Goal: Task Accomplishment & Management: Use online tool/utility

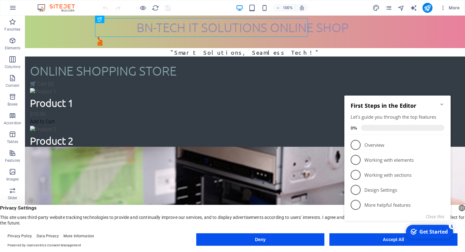
click at [384, 242] on appcues-checklist "Contextual help checklist present on screen" at bounding box center [399, 166] width 114 height 154
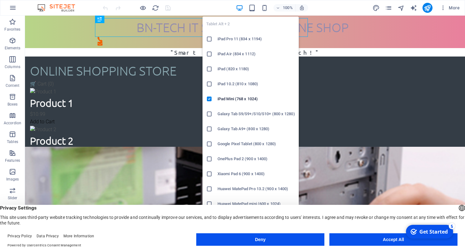
click at [209, 39] on icon at bounding box center [209, 39] width 6 height 6
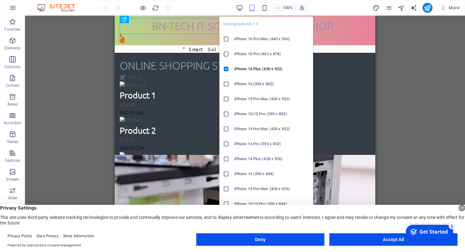
click at [227, 38] on icon at bounding box center [226, 39] width 6 height 6
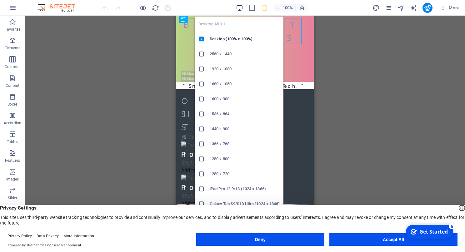
click at [241, 6] on icon "button" at bounding box center [239, 7] width 7 height 7
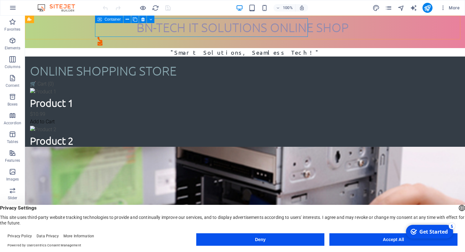
click at [99, 19] on icon at bounding box center [100, 20] width 4 height 8
click at [38, 20] on span "Info Bar" at bounding box center [40, 20] width 13 height 4
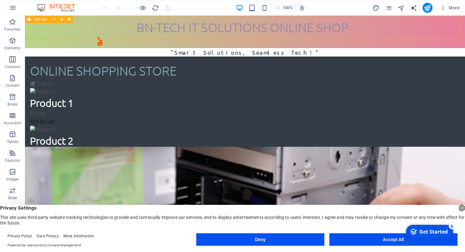
click at [38, 20] on span "Info Bar" at bounding box center [40, 20] width 13 height 4
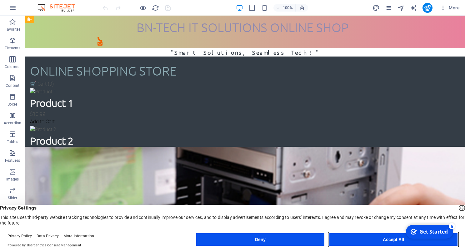
click at [385, 239] on button "Accept All" at bounding box center [394, 240] width 128 height 13
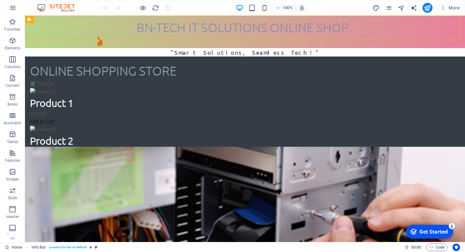
click at [429, 231] on div "Get Started" at bounding box center [434, 232] width 28 height 7
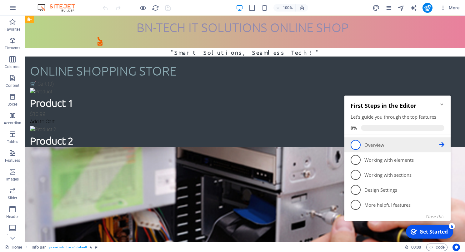
click at [355, 145] on span "1" at bounding box center [356, 145] width 10 height 10
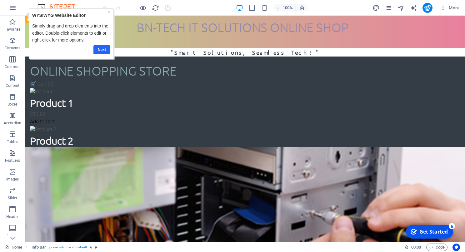
click at [99, 47] on link "Next" at bounding box center [101, 49] width 17 height 9
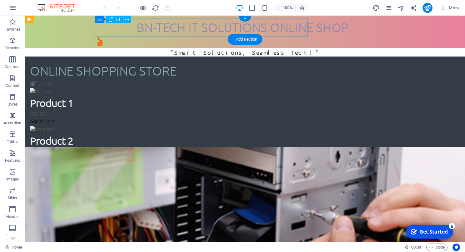
click at [141, 29] on div "BN-TECH IT SOLUTIONS ONLINE SHOP" at bounding box center [243, 27] width 290 height 19
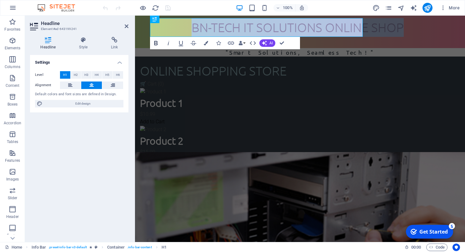
click at [156, 43] on icon "button" at bounding box center [155, 43] width 3 height 4
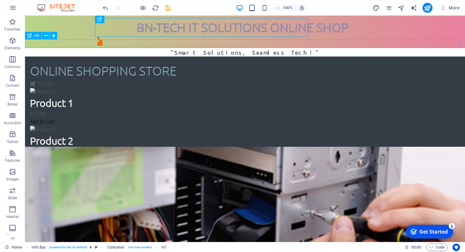
click at [264, 48] on div ""Smart Solutions, Seamless Tech!"" at bounding box center [245, 52] width 440 height 8
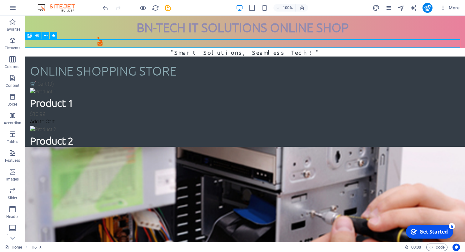
click at [258, 48] on div ""Smart Solutions, Seamless Tech!"" at bounding box center [245, 52] width 440 height 8
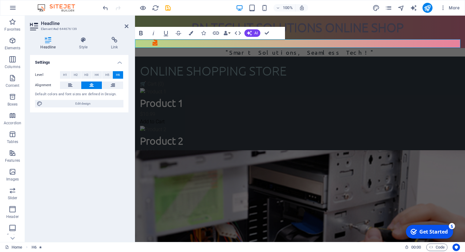
click at [140, 32] on icon "button" at bounding box center [141, 33] width 8 height 8
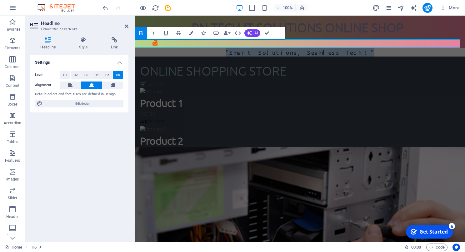
click at [397, 48] on h6 ""Smart Solutions, Seamless Tech!"" at bounding box center [300, 52] width 330 height 8
click at [285, 49] on strong ""Smart Solutions, Seamless Tech!"" at bounding box center [300, 52] width 149 height 7
click at [67, 76] on span "H1" at bounding box center [65, 75] width 4 height 8
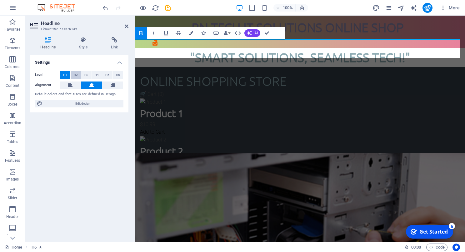
click at [77, 72] on span "H2" at bounding box center [76, 75] width 4 height 8
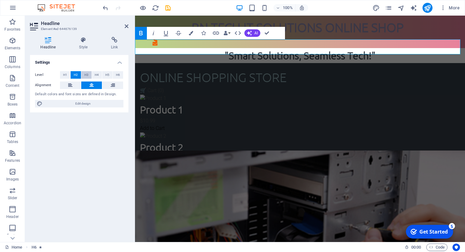
click at [85, 73] on span "H3" at bounding box center [86, 75] width 4 height 8
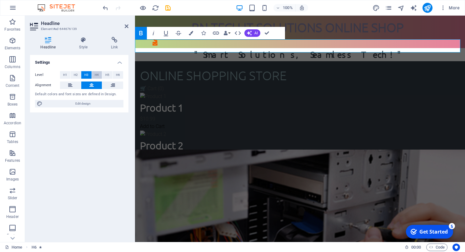
click at [95, 74] on span "H4" at bounding box center [97, 75] width 4 height 8
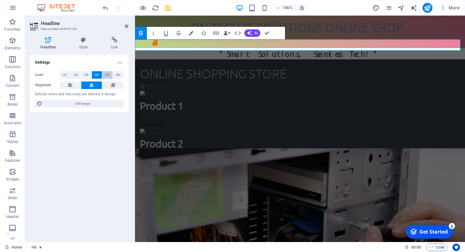
click at [108, 74] on span "H5" at bounding box center [107, 75] width 4 height 8
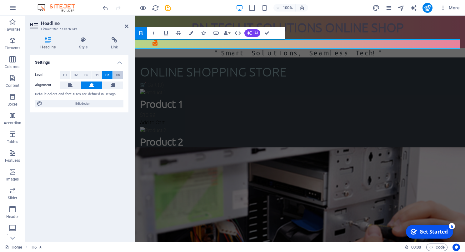
click at [120, 75] on span "H6" at bounding box center [118, 75] width 4 height 8
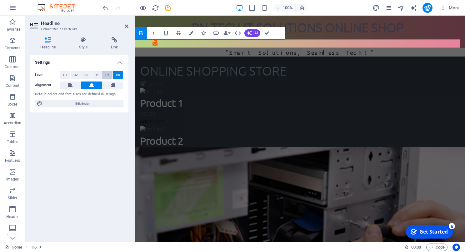
click at [106, 74] on span "H5" at bounding box center [107, 75] width 4 height 8
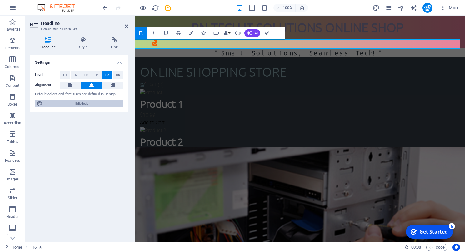
click at [84, 102] on span "Edit design" at bounding box center [82, 104] width 77 height 8
select select "px"
select select "300"
select select "px"
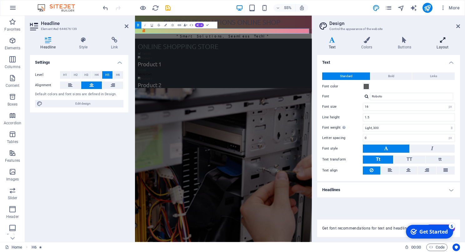
click at [442, 44] on h4 "Layout" at bounding box center [443, 43] width 35 height 13
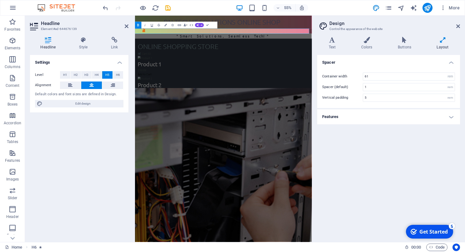
click at [448, 115] on h4 "Features" at bounding box center [388, 116] width 143 height 15
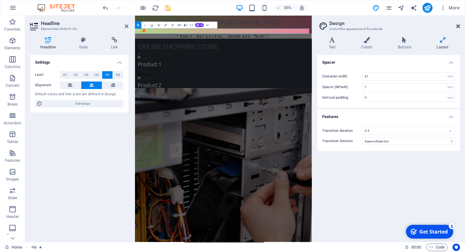
click at [458, 25] on icon at bounding box center [458, 26] width 4 height 5
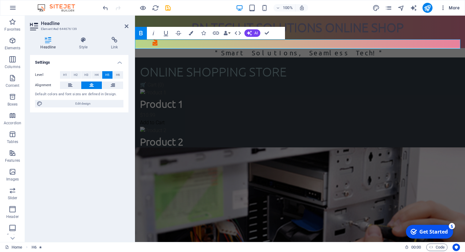
click at [454, 6] on span "More" at bounding box center [450, 8] width 20 height 6
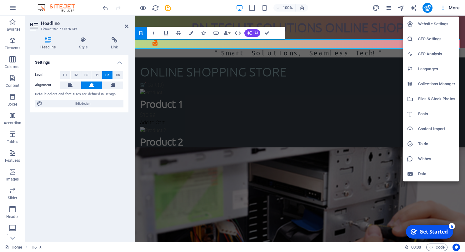
click at [454, 6] on div at bounding box center [232, 126] width 465 height 252
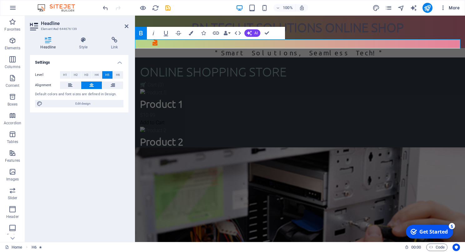
click at [443, 8] on icon "button" at bounding box center [443, 8] width 6 height 6
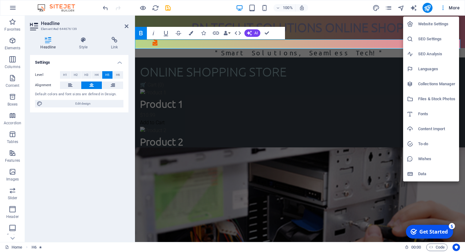
click at [358, 12] on div at bounding box center [232, 126] width 465 height 252
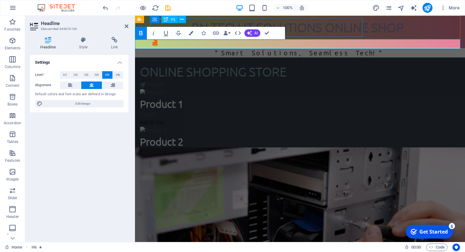
click at [300, 29] on div "BN-TECH IT SOLUTIONS ONLINE SHOP" at bounding box center [298, 27] width 290 height 19
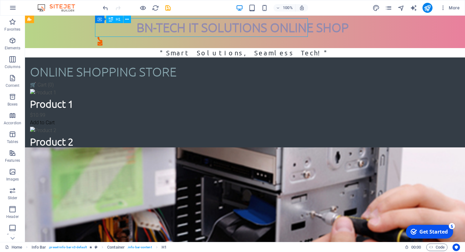
click at [255, 29] on div "BN-TECH IT SOLUTIONS ONLINE SHOP" at bounding box center [243, 27] width 290 height 19
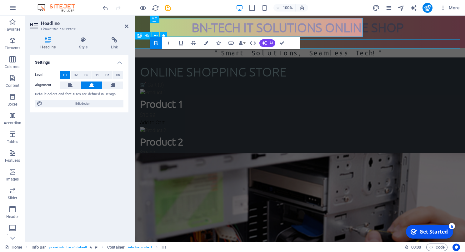
click at [323, 48] on div ""Smart Solutions, Seamless Tech!"" at bounding box center [300, 52] width 330 height 9
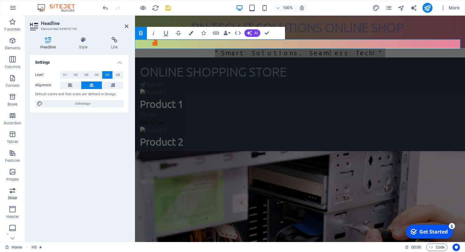
click at [10, 194] on icon "button" at bounding box center [13, 191] width 8 height 8
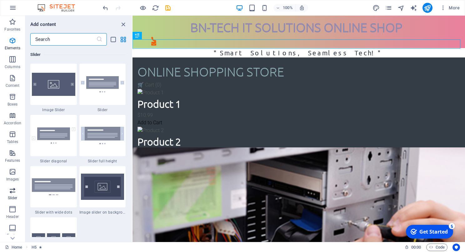
scroll to position [3544, 0]
click at [328, 48] on div ""Smart Solutions, Seamless Tech!"" at bounding box center [299, 52] width 333 height 9
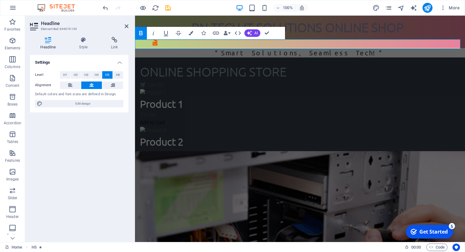
click at [328, 49] on strong ""Smart Solutions, Seamless Tech!"" at bounding box center [300, 53] width 170 height 8
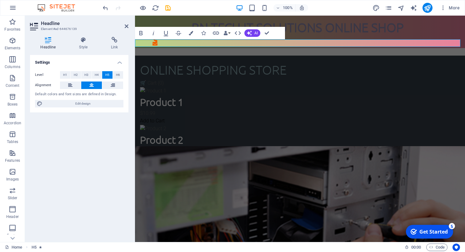
click at [247, 48] on div at bounding box center [300, 52] width 330 height 8
click at [14, 195] on span "Slider" at bounding box center [12, 194] width 25 height 15
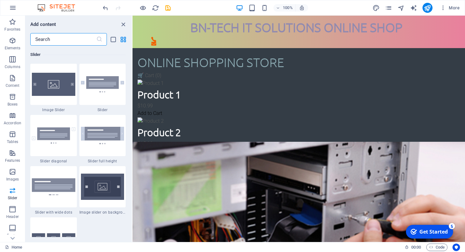
click at [56, 39] on input "text" at bounding box center [63, 39] width 66 height 13
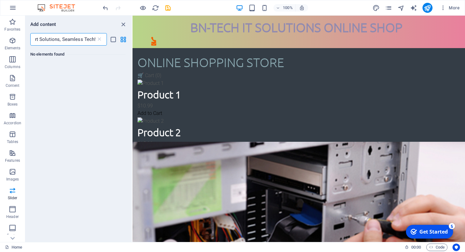
scroll to position [0, 0]
type input ""Smart Solutions, Seamless Tech!""
click at [112, 40] on icon "list-view" at bounding box center [113, 39] width 7 height 7
click at [113, 40] on icon "list-view" at bounding box center [113, 39] width 7 height 7
click at [123, 40] on icon "grid-view" at bounding box center [123, 39] width 7 height 7
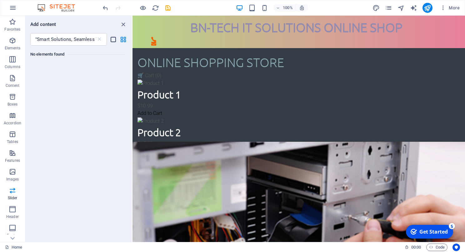
click at [112, 40] on icon "list-view" at bounding box center [113, 39] width 7 height 7
click at [100, 40] on icon at bounding box center [99, 39] width 6 height 6
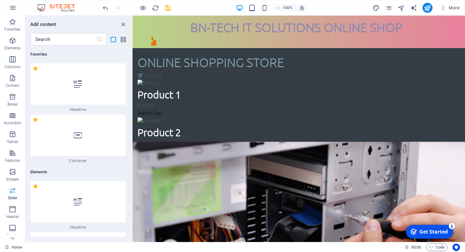
click at [11, 197] on p "Slider" at bounding box center [13, 198] width 10 height 5
click at [13, 192] on icon "button" at bounding box center [13, 191] width 8 height 8
click at [11, 193] on icon "button" at bounding box center [13, 191] width 8 height 8
drag, startPoint x: 130, startPoint y: 48, endPoint x: 130, endPoint y: 53, distance: 5.3
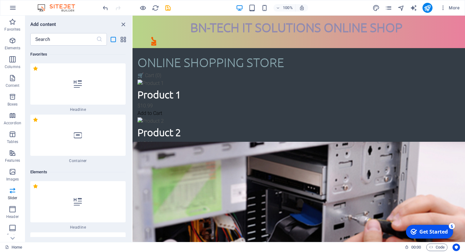
click at [130, 53] on div "Favorites 1 Star Headline 1 Star Container Elements 1 Star Headline 1 Star Text…" at bounding box center [78, 142] width 107 height 192
drag, startPoint x: 130, startPoint y: 48, endPoint x: 130, endPoint y: 53, distance: 5.0
click at [130, 53] on div "Favorites 1 Star Headline 1 Star Container Elements 1 Star Headline 1 Star Text…" at bounding box center [78, 142] width 107 height 192
click at [67, 145] on div at bounding box center [77, 135] width 95 height 41
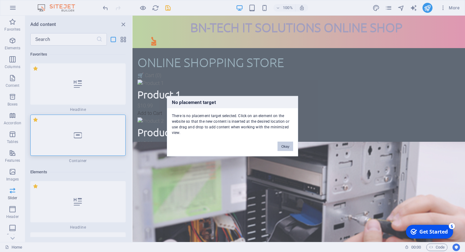
click at [284, 144] on button "Okay" at bounding box center [286, 146] width 16 height 9
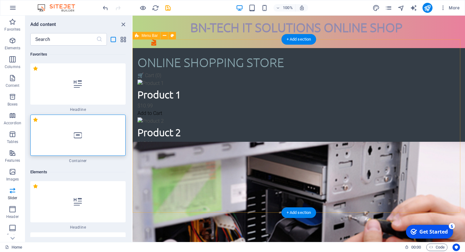
click at [245, 48] on div "Online Shopping Online Shopping Store 🛒 Cart ( 0 ) Product 1 $10.99 Add to Cart…" at bounding box center [299, 134] width 333 height 173
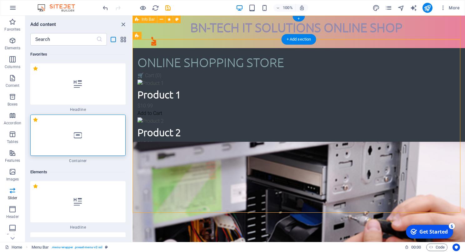
click at [250, 38] on div "BN-TECH IT SOLUTIONS ONLINE SHOP" at bounding box center [299, 32] width 333 height 33
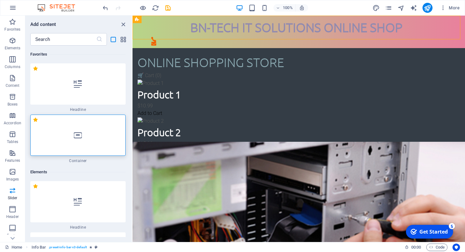
click at [89, 137] on div at bounding box center [77, 135] width 95 height 41
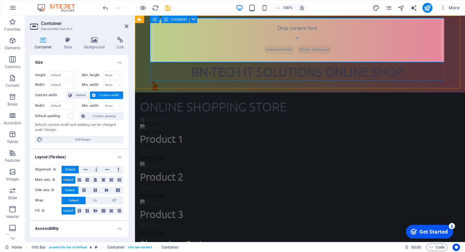
click at [319, 48] on span "Paste clipboard" at bounding box center [314, 49] width 34 height 9
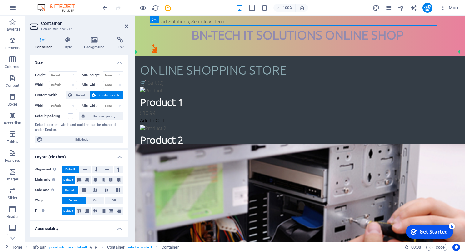
drag, startPoint x: 283, startPoint y: 21, endPoint x: 284, endPoint y: 50, distance: 29.1
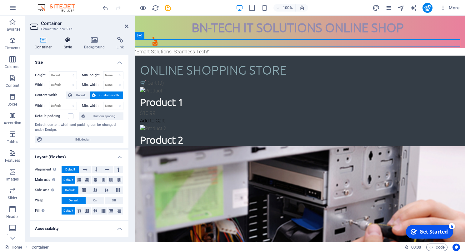
click at [65, 46] on h4 "Style" at bounding box center [69, 43] width 20 height 13
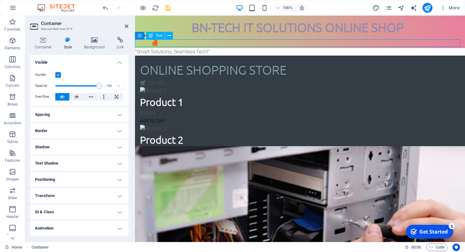
click at [202, 48] on div ""Smart Solutions, Seamless Tech!"" at bounding box center [300, 52] width 330 height 8
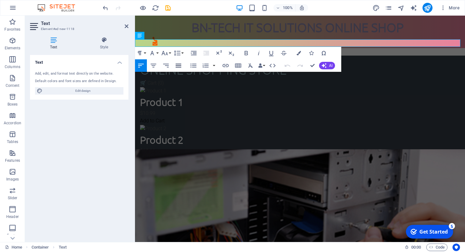
click at [179, 66] on icon "button" at bounding box center [179, 66] width 8 height 8
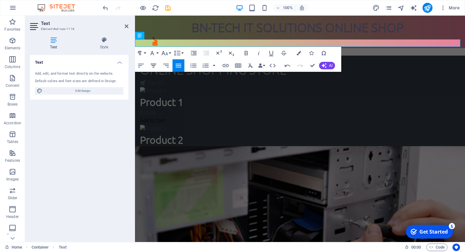
click at [154, 66] on icon "button" at bounding box center [154, 66] width 8 height 8
click at [265, 65] on button "Data Bindings" at bounding box center [261, 65] width 9 height 13
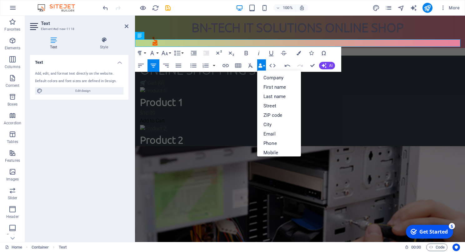
click at [265, 65] on button "Data Bindings" at bounding box center [261, 65] width 9 height 13
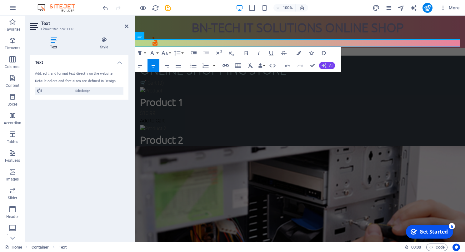
click at [328, 66] on button "AI" at bounding box center [327, 66] width 16 height 8
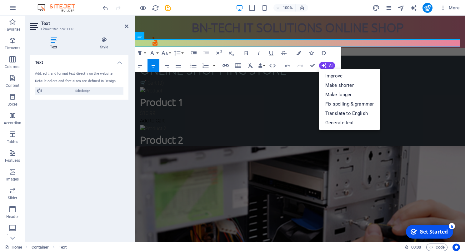
click at [339, 55] on div "Paragraph Format Normal Heading 1 Heading 2 Heading 3 Heading 4 Heading 5 Headi…" at bounding box center [238, 59] width 206 height 25
click at [323, 67] on icon "button" at bounding box center [324, 65] width 5 height 5
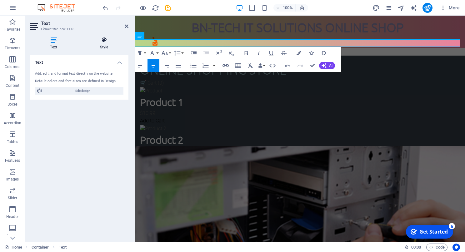
click at [104, 46] on h4 "Style" at bounding box center [104, 43] width 49 height 13
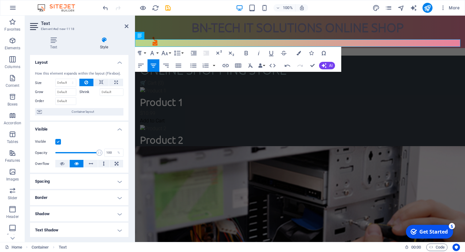
click at [84, 93] on label "Shrink" at bounding box center [89, 92] width 20 height 8
click at [100, 93] on input "Shrink" at bounding box center [112, 92] width 24 height 8
click at [117, 180] on h4 "Spacing" at bounding box center [79, 181] width 98 height 15
click at [117, 180] on h4 "Spacing" at bounding box center [79, 179] width 98 height 11
click at [117, 200] on h4 "Border" at bounding box center [79, 197] width 98 height 15
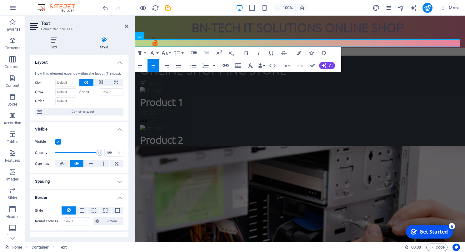
click at [117, 200] on h4 "Border" at bounding box center [79, 195] width 98 height 11
drag, startPoint x: 127, startPoint y: 178, endPoint x: 125, endPoint y: 196, distance: 18.5
click at [125, 196] on ul "Layout How this element expands within the layout (Flexbox). Size Default auto …" at bounding box center [79, 187] width 98 height 264
drag, startPoint x: 127, startPoint y: 166, endPoint x: 126, endPoint y: 181, distance: 15.0
click at [126, 181] on ul "Layout How this element expands within the layout (Flexbox). Size Default auto …" at bounding box center [79, 187] width 98 height 264
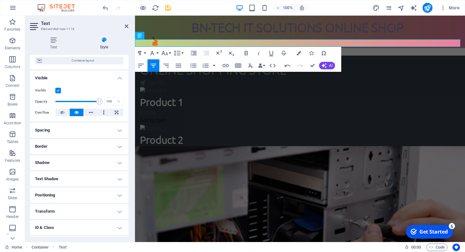
scroll to position [52, 0]
click at [118, 162] on h4 "Shadow" at bounding box center [79, 161] width 98 height 15
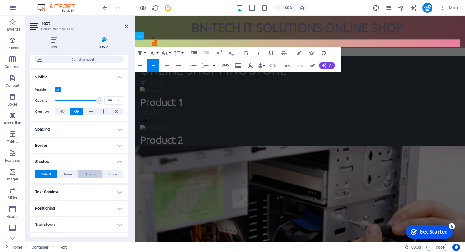
click at [91, 172] on span "Outside" at bounding box center [90, 175] width 11 height 8
type input "2"
type input "4"
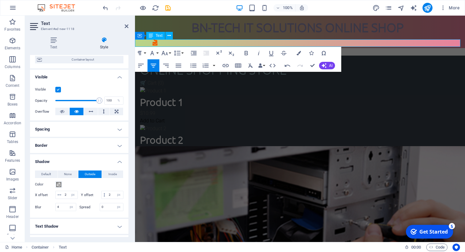
click at [328, 48] on p ""Smart Solutions, Seamless Tech!"" at bounding box center [300, 52] width 330 height 8
click at [91, 174] on span "Outside" at bounding box center [90, 175] width 11 height 8
click at [112, 174] on span "Inside" at bounding box center [112, 175] width 8 height 8
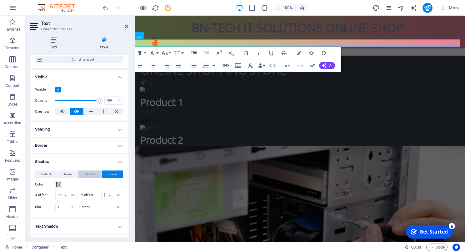
click at [95, 172] on button "Outside" at bounding box center [89, 175] width 23 height 8
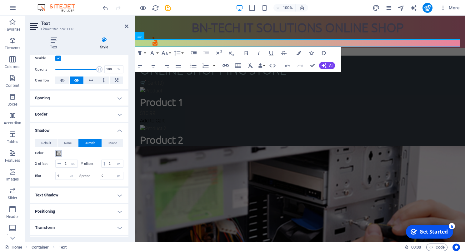
click at [59, 154] on span at bounding box center [58, 153] width 5 height 5
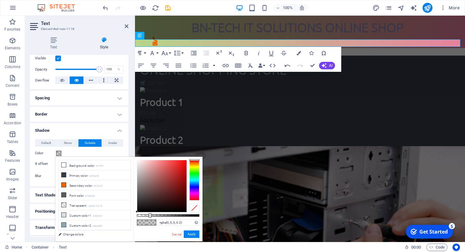
click at [190, 181] on div at bounding box center [194, 180] width 10 height 41
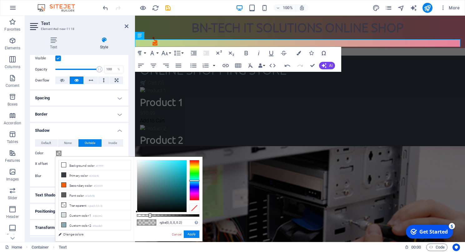
click at [190, 178] on div at bounding box center [194, 180] width 10 height 41
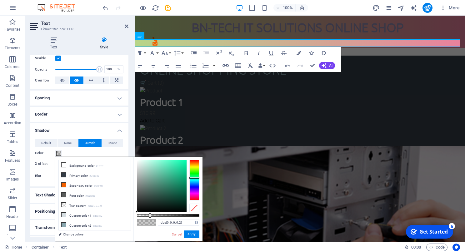
click at [193, 175] on div at bounding box center [194, 180] width 10 height 41
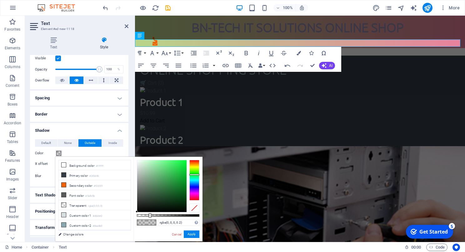
click at [191, 177] on div at bounding box center [194, 180] width 10 height 41
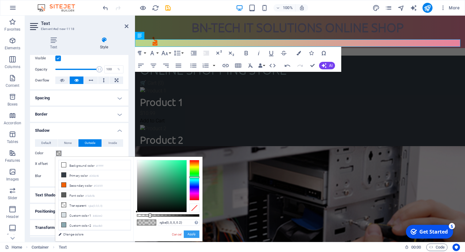
click at [195, 233] on button "Apply" at bounding box center [192, 235] width 16 height 8
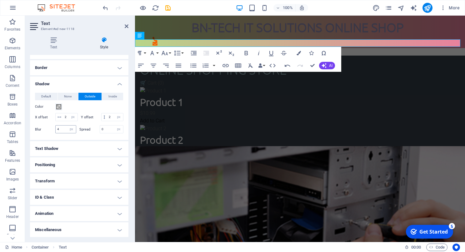
scroll to position [138, 0]
click at [119, 147] on h4 "Text Shadow" at bounding box center [79, 148] width 98 height 15
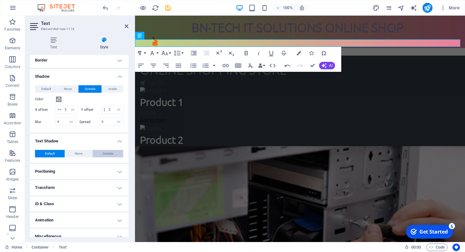
click at [110, 158] on span "Outside" at bounding box center [108, 154] width 11 height 8
type input "2"
type input "4"
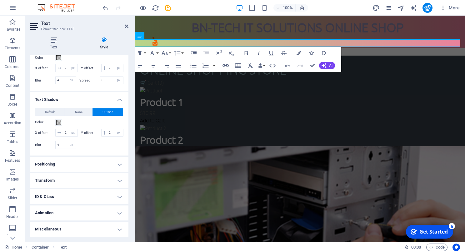
scroll to position [194, 0]
click at [118, 93] on h4 "Text Shadow" at bounding box center [79, 97] width 98 height 11
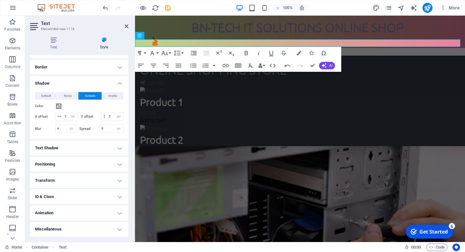
click at [119, 76] on h4 "Shadow" at bounding box center [79, 81] width 98 height 11
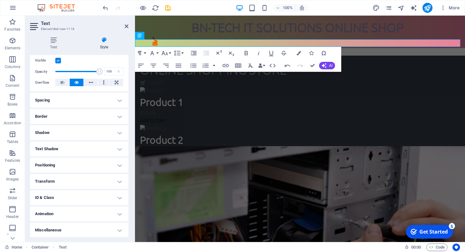
click at [119, 165] on h4 "Positioning" at bounding box center [79, 165] width 98 height 15
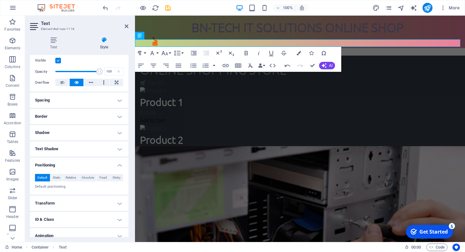
click at [118, 163] on h4 "Positioning" at bounding box center [79, 163] width 98 height 11
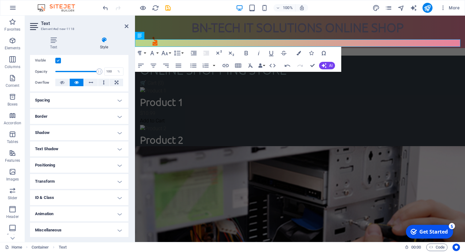
click at [116, 182] on h4 "Transform" at bounding box center [79, 181] width 98 height 15
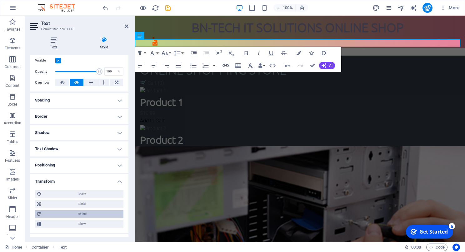
click at [84, 214] on span "Rotate" at bounding box center [82, 214] width 79 height 8
click at [119, 179] on h4 "Transform" at bounding box center [79, 179] width 98 height 11
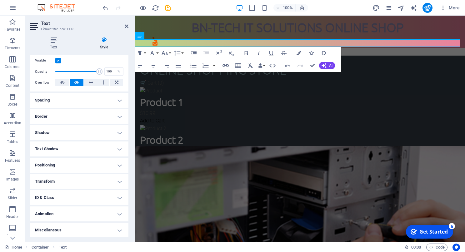
click at [119, 196] on h4 "ID & Class" at bounding box center [79, 197] width 98 height 15
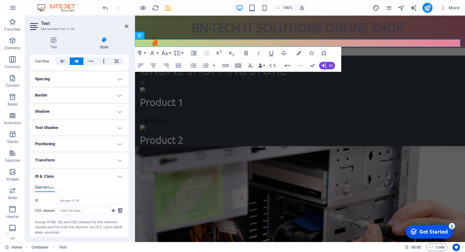
scroll to position [138, 0]
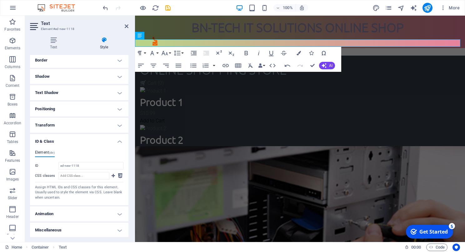
click at [118, 141] on h4 "ID & Class" at bounding box center [79, 139] width 98 height 11
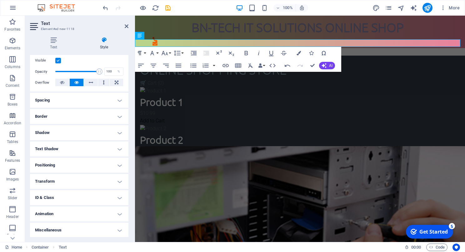
click at [118, 214] on h4 "Animation" at bounding box center [79, 214] width 98 height 15
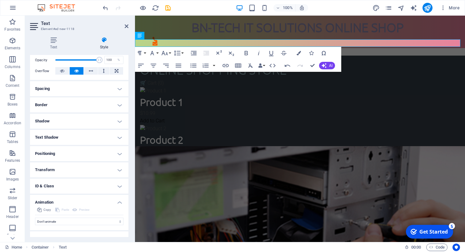
scroll to position [102, 0]
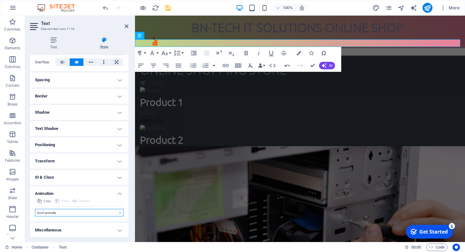
click at [118, 212] on select "Don't animate Show / Hide Slide up/down Zoom in/out Slide left to right Slide r…" at bounding box center [79, 213] width 88 height 8
select select "move-right-to-left"
click at [35, 209] on select "Don't animate Show / Hide Slide up/down Zoom in/out Slide left to right Slide r…" at bounding box center [79, 213] width 88 height 8
select select "scroll"
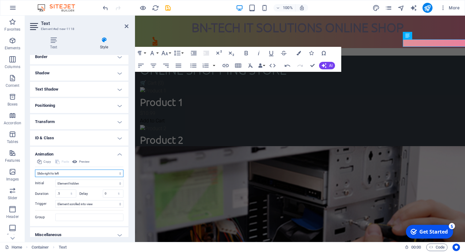
scroll to position [146, 0]
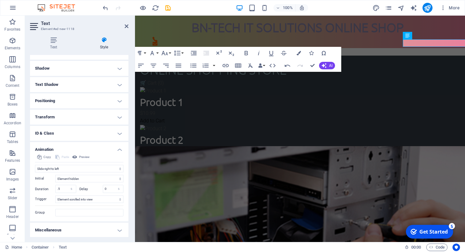
click at [118, 150] on h4 "Animation" at bounding box center [79, 147] width 98 height 11
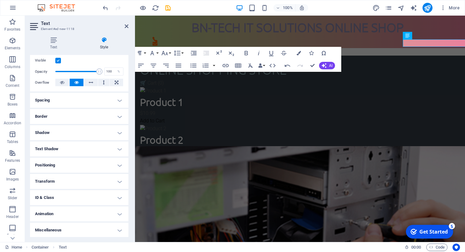
click at [116, 229] on h4 "Miscellaneous" at bounding box center [79, 230] width 98 height 15
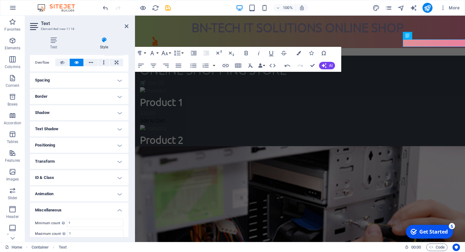
scroll to position [120, 0]
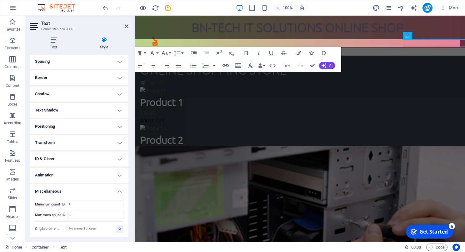
click at [116, 192] on h4 "Miscellaneous" at bounding box center [79, 189] width 98 height 11
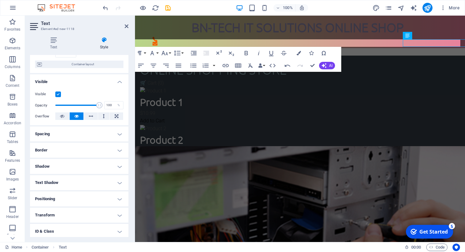
scroll to position [0, 0]
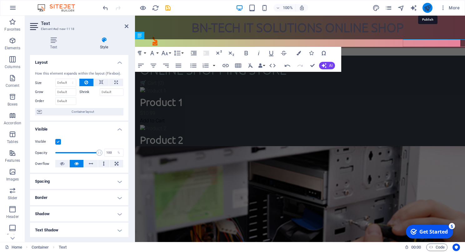
click at [426, 7] on icon "publish" at bounding box center [427, 7] width 7 height 7
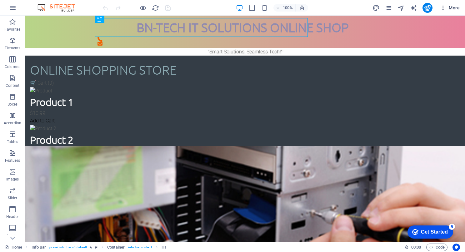
click at [444, 8] on icon "button" at bounding box center [443, 8] width 6 height 6
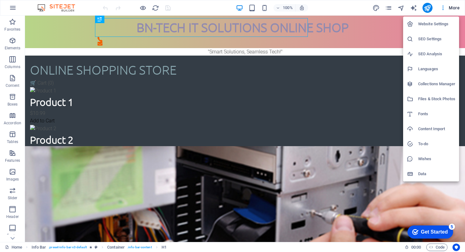
click at [357, 9] on div at bounding box center [232, 126] width 465 height 252
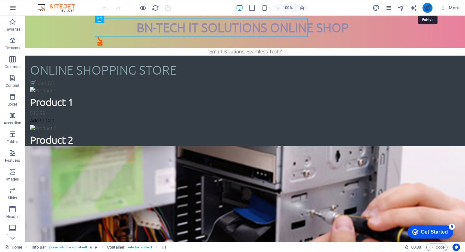
click at [426, 8] on icon "publish" at bounding box center [427, 7] width 7 height 7
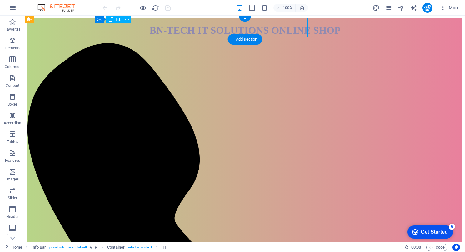
click at [290, 25] on div "BN-TECH IT SOLUTIONS ONLINE SHOP" at bounding box center [245, 31] width 435 height 12
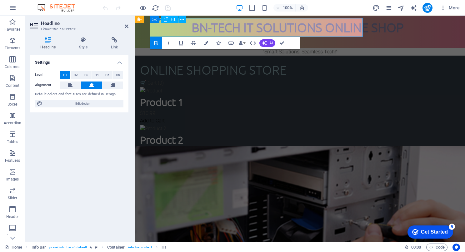
click at [328, 25] on strong "BN-TECH IT SOLUTIONS ONLINE SHOP" at bounding box center [298, 27] width 212 height 15
click at [205, 29] on strong "LAPTOP SALES AND PARTS SHOP" at bounding box center [298, 27] width 186 height 15
click at [205, 27] on strong "LAPTOP SALES AND PARTS SHOP" at bounding box center [298, 27] width 186 height 15
click at [385, 31] on strong "BN-TECH LAPTOP SALES AND PARTS SHOP" at bounding box center [298, 27] width 238 height 15
click at [380, 31] on strong "BN-TECH LAPTOP SALES AND PARTS SHOP" at bounding box center [298, 27] width 238 height 15
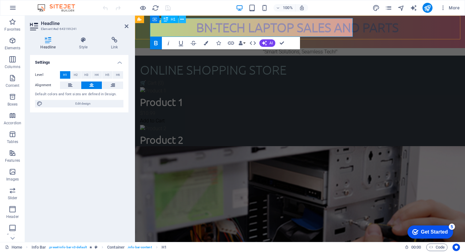
click at [183, 19] on icon at bounding box center [181, 19] width 3 height 7
click at [173, 19] on span "H1" at bounding box center [173, 20] width 5 height 4
click at [166, 19] on icon at bounding box center [166, 20] width 4 height 8
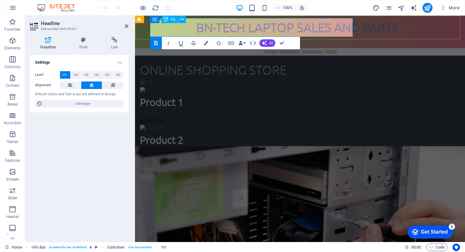
click at [174, 18] on span "H1" at bounding box center [173, 20] width 5 height 4
click at [78, 73] on button "H2" at bounding box center [76, 75] width 10 height 8
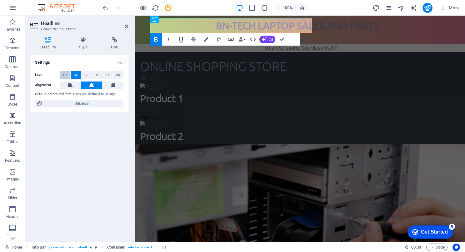
click at [64, 74] on span "H1" at bounding box center [65, 75] width 4 height 8
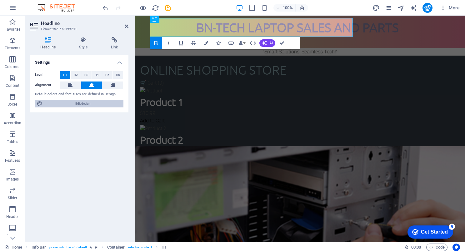
click at [90, 102] on span "Edit design" at bounding box center [82, 104] width 77 height 8
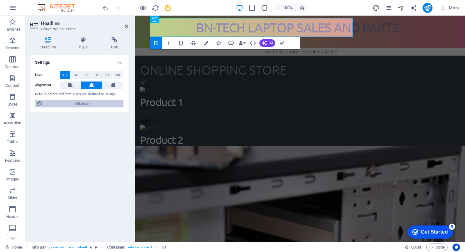
select select "px"
select select "300"
select select "px"
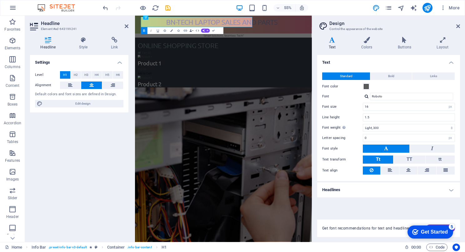
click at [335, 46] on h4 "Text" at bounding box center [333, 43] width 33 height 13
click icon
click span
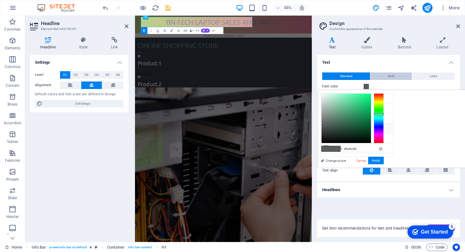
click span "Bold"
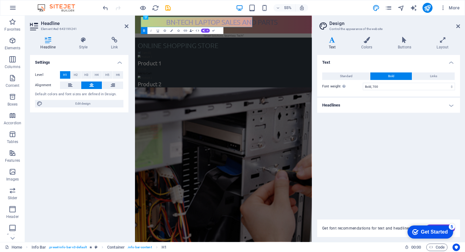
click h4 "Text"
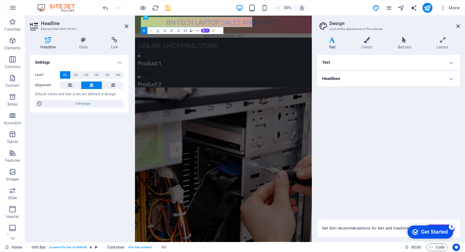
click h4 "Headlines"
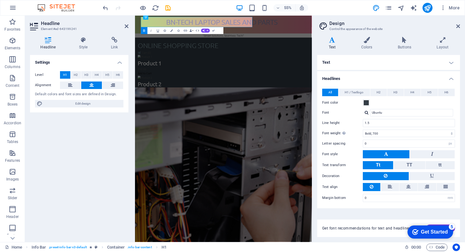
click h4 "Text"
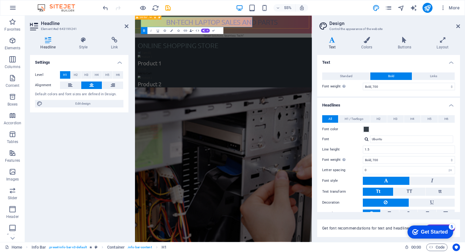
click div "BN-TECH LAPTOP SALES AND PARTS"
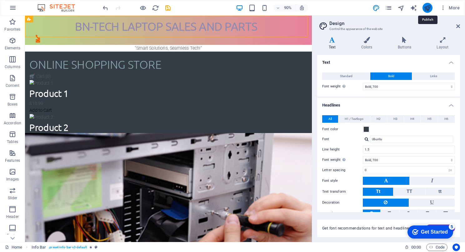
click icon "publish"
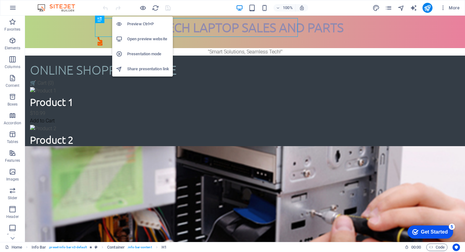
click at [141, 20] on h6 "Preview Ctrl+P" at bounding box center [148, 24] width 42 height 8
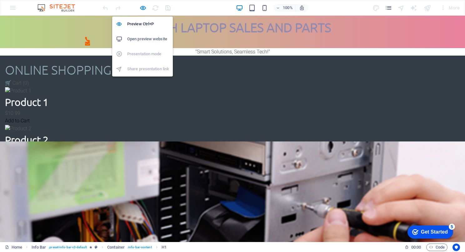
click at [145, 38] on h6 "Open preview website" at bounding box center [148, 39] width 42 height 8
